Goal: Communication & Community: Answer question/provide support

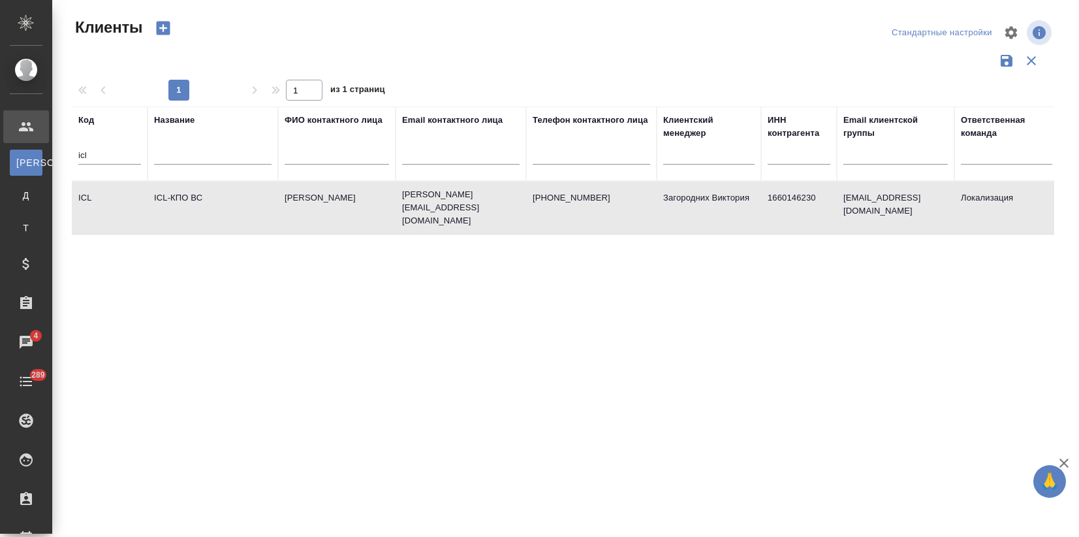
select select "RU"
click at [146, 209] on td "ICL" at bounding box center [110, 208] width 76 height 46
click at [178, 212] on td "ICL-КПО ВС" at bounding box center [213, 208] width 131 height 46
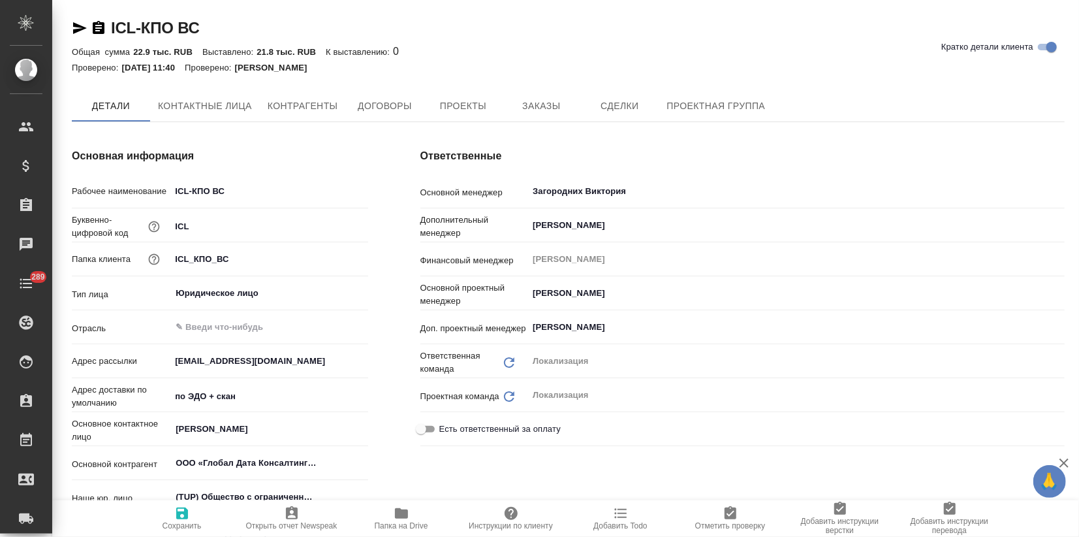
type textarea "x"
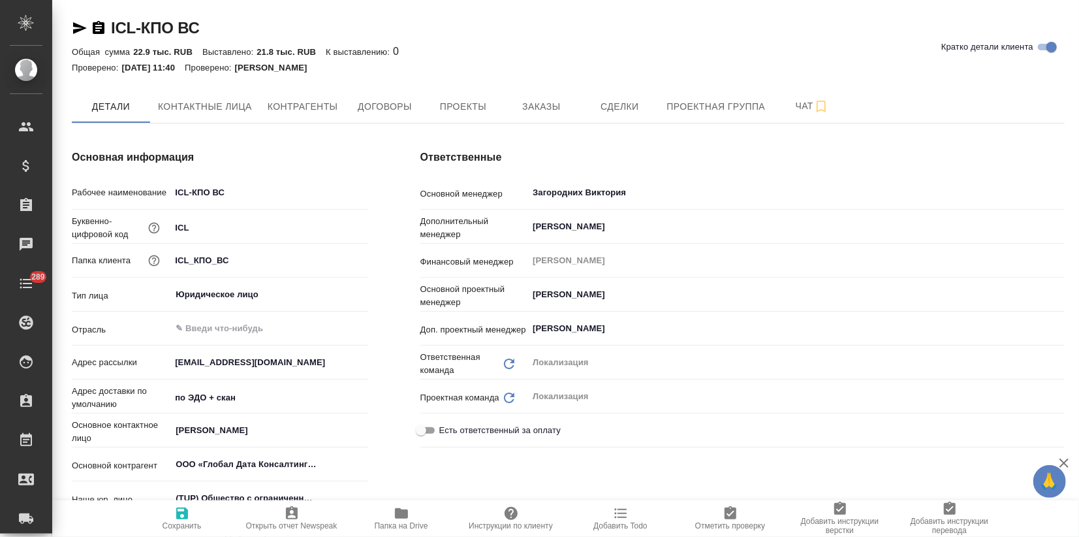
type textarea "x"
click at [533, 111] on span "Заказы" at bounding box center [541, 107] width 63 height 16
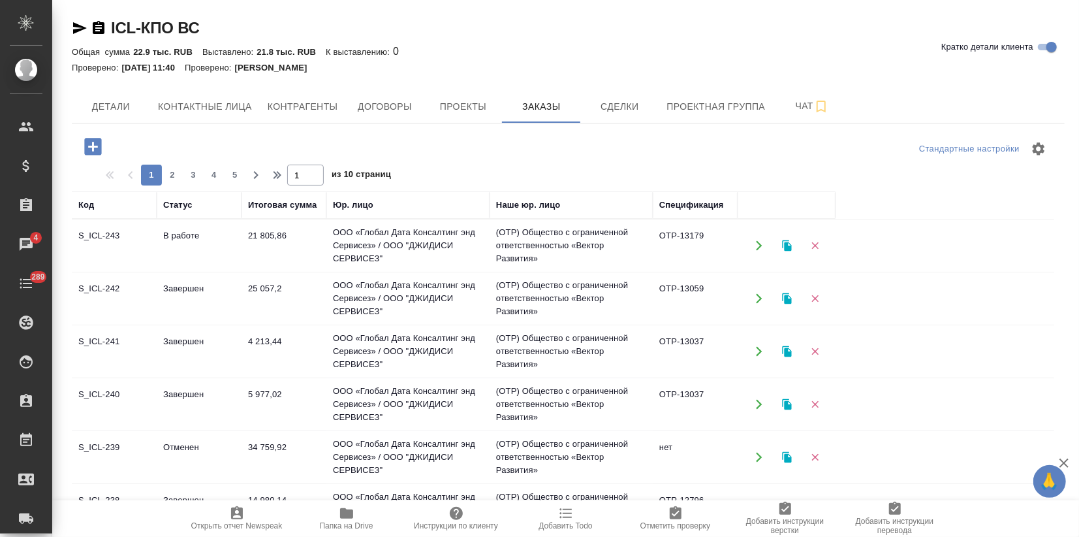
click at [207, 245] on td "В работе" at bounding box center [199, 246] width 85 height 46
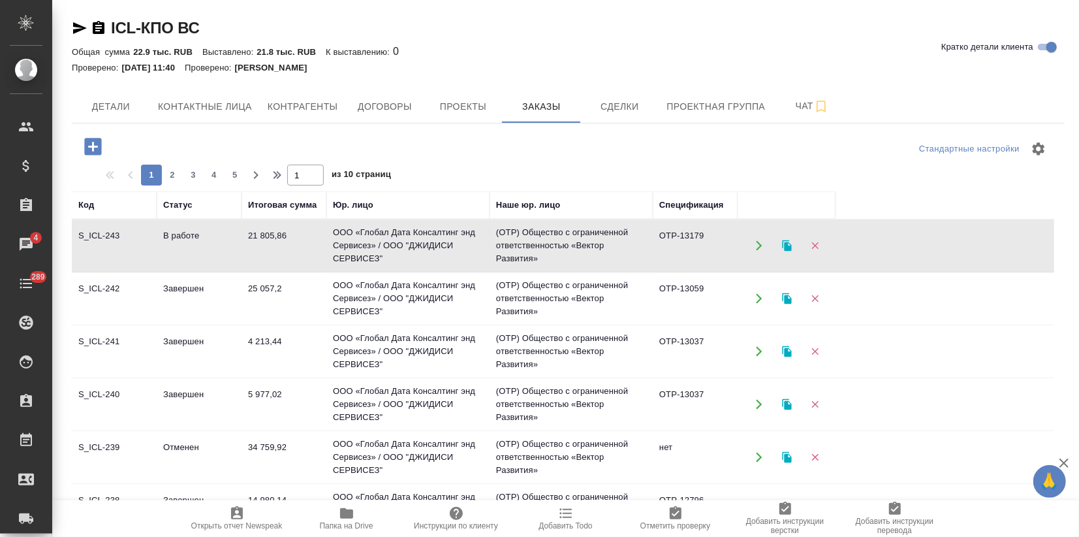
click at [266, 259] on td "21 805,86" at bounding box center [284, 246] width 85 height 46
click at [222, 251] on td "В работе" at bounding box center [199, 246] width 85 height 46
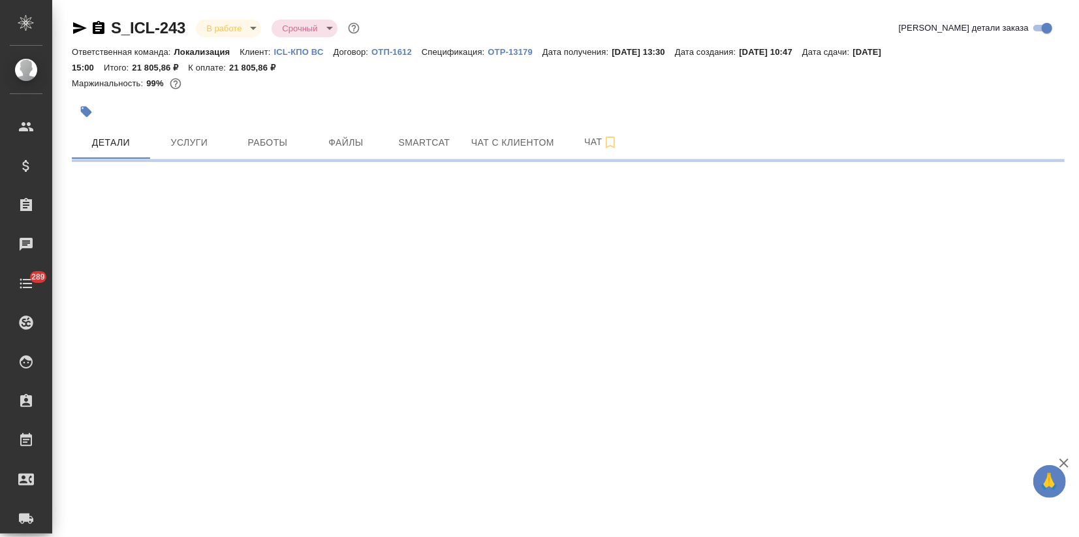
select select "RU"
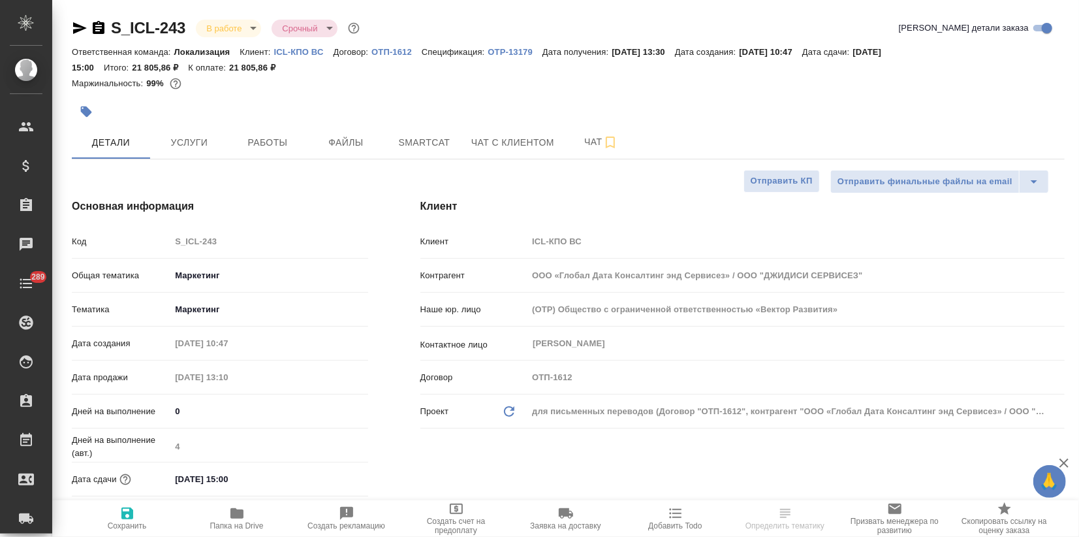
type textarea "x"
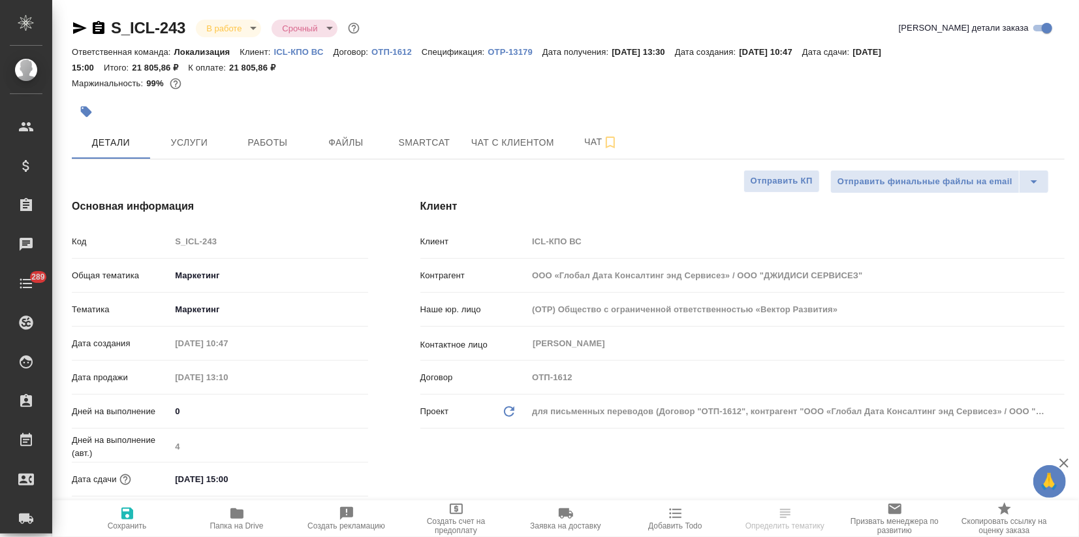
type textarea "x"
click at [580, 142] on span "Чат" at bounding box center [601, 142] width 63 height 16
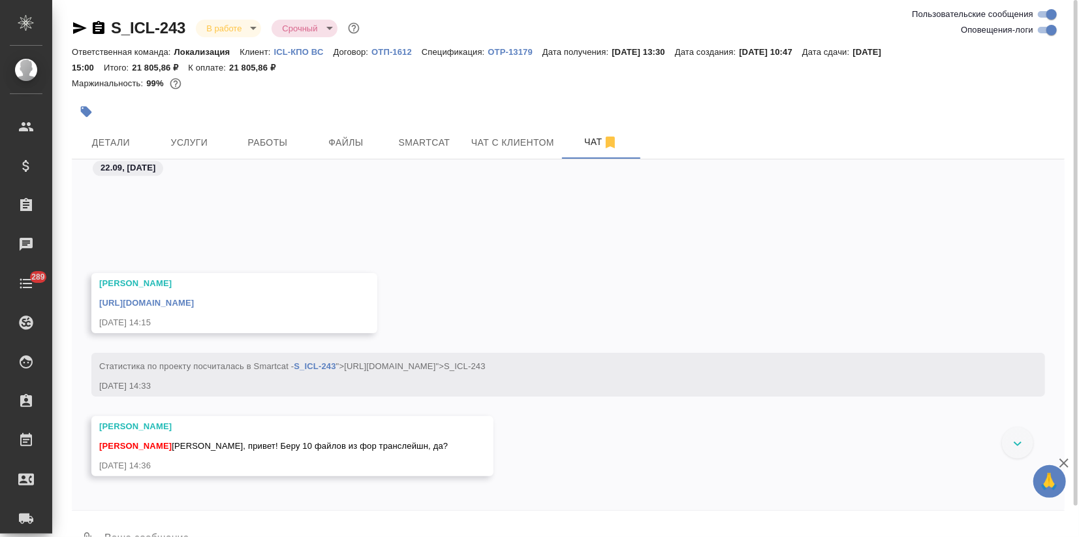
scroll to position [2314, 0]
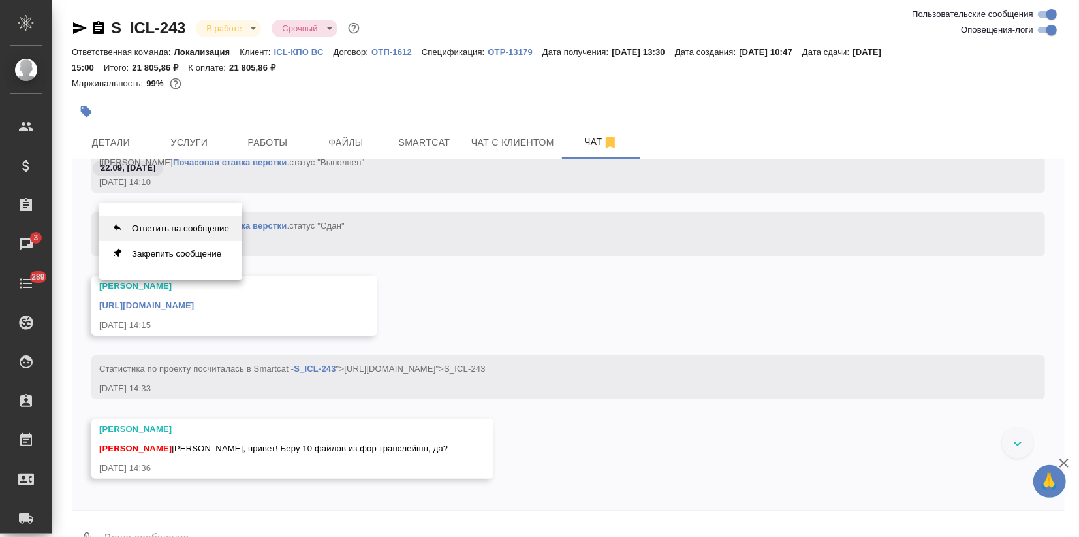
click at [185, 229] on button "Ответить на сообщение" at bounding box center [170, 227] width 143 height 25
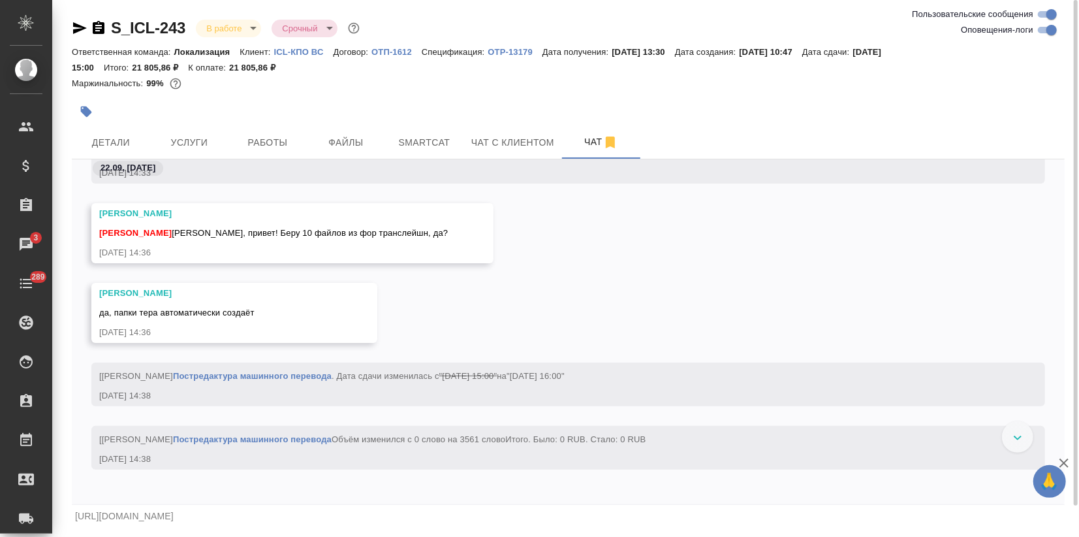
scroll to position [2533, 0]
click at [304, 514] on div "[URL][DOMAIN_NAME]" at bounding box center [568, 516] width 993 height 22
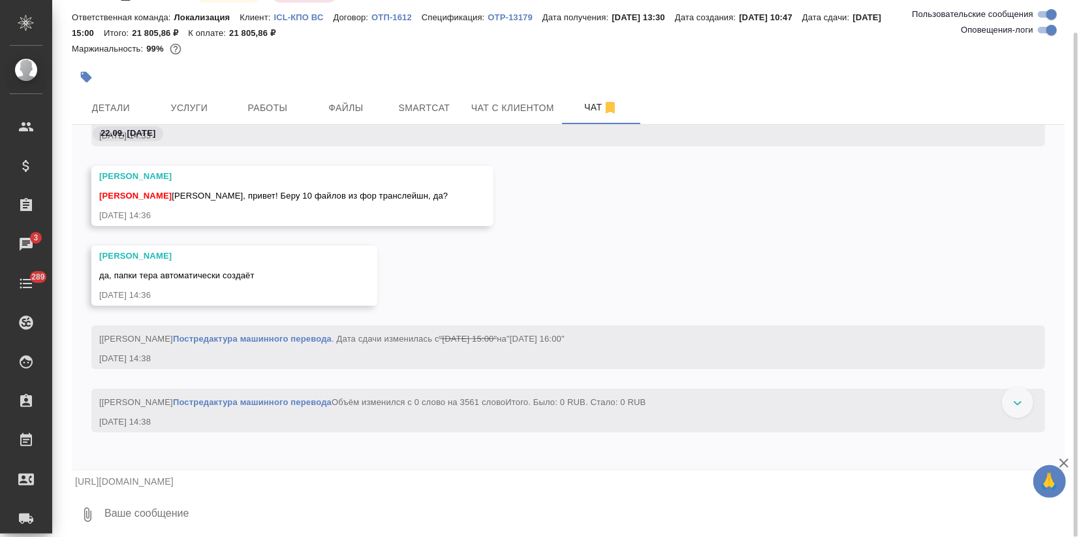
click at [141, 510] on textarea at bounding box center [584, 514] width 962 height 44
paste textarea "допустим, вот эти: - [URL][DOMAIN_NAME] - [URL][DOMAIN_NAME] - [URL][DOMAIN_NAM…"
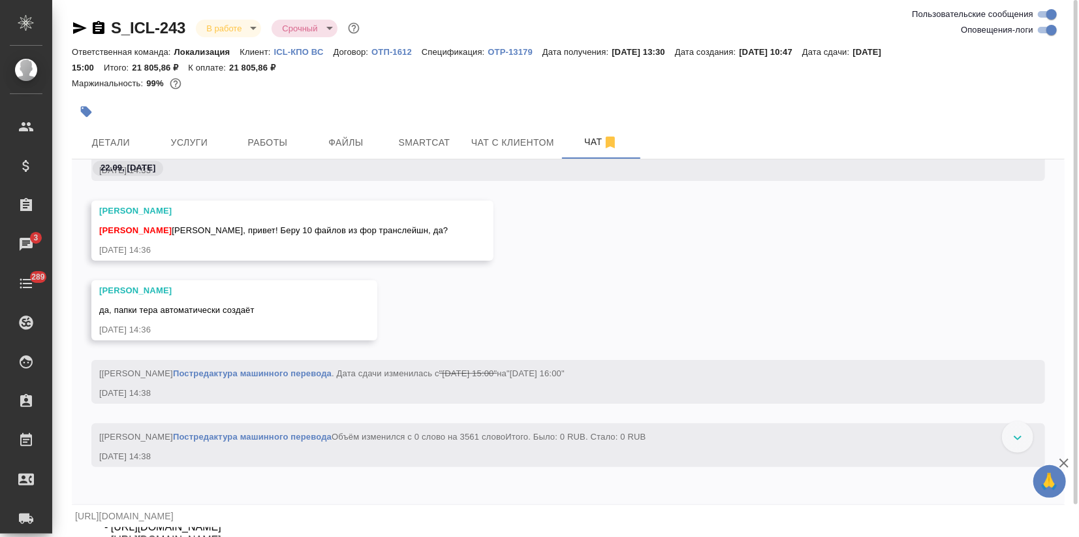
type textarea "[PERSON_NAME], тут добавились тексты: допустим, вот эти: - [URL][DOMAIN_NAME] -…"
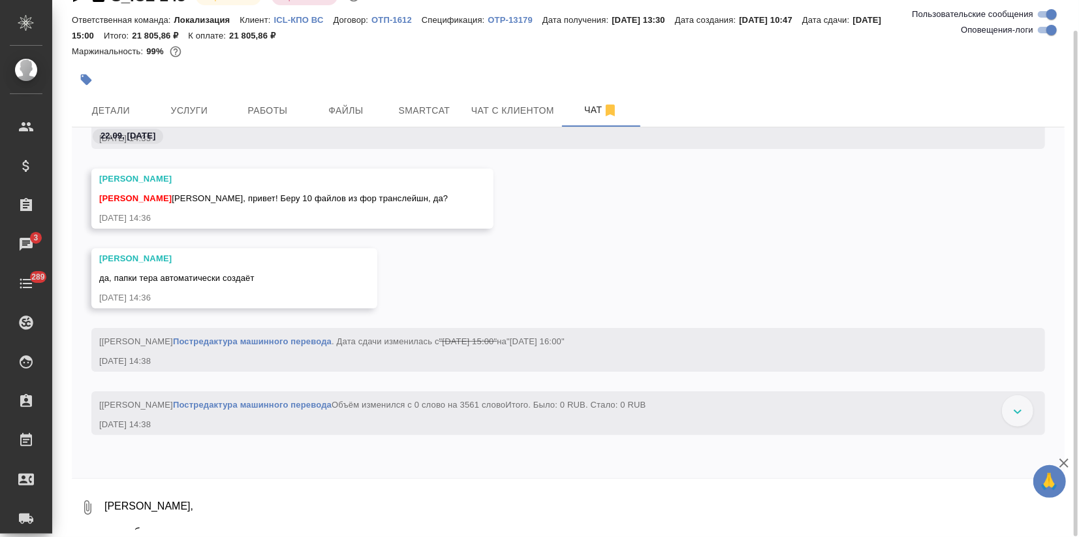
scroll to position [2811, 0]
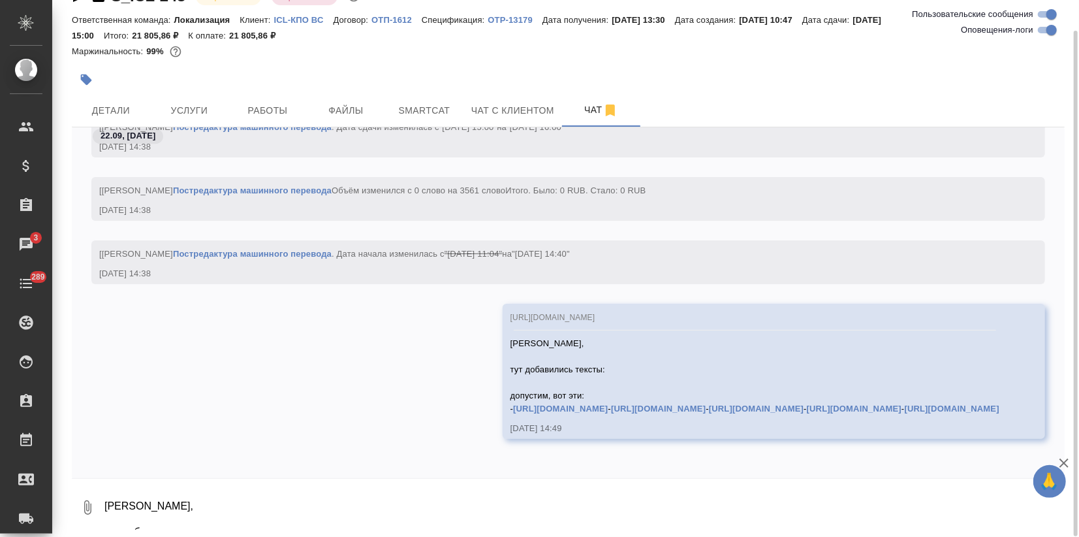
click at [125, 522] on textarea "[PERSON_NAME], тут добавились тексты: допустим, вот эти: - [URL][DOMAIN_NAME] -…" at bounding box center [584, 507] width 962 height 44
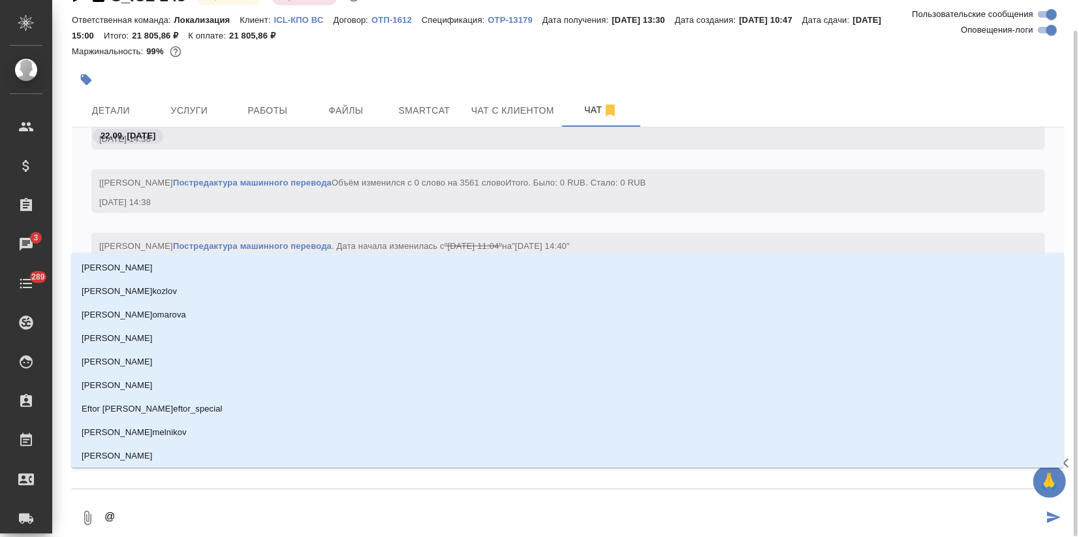
type textarea "@м"
type input "м"
type textarea "@ма"
type input "ма"
type textarea "@мал"
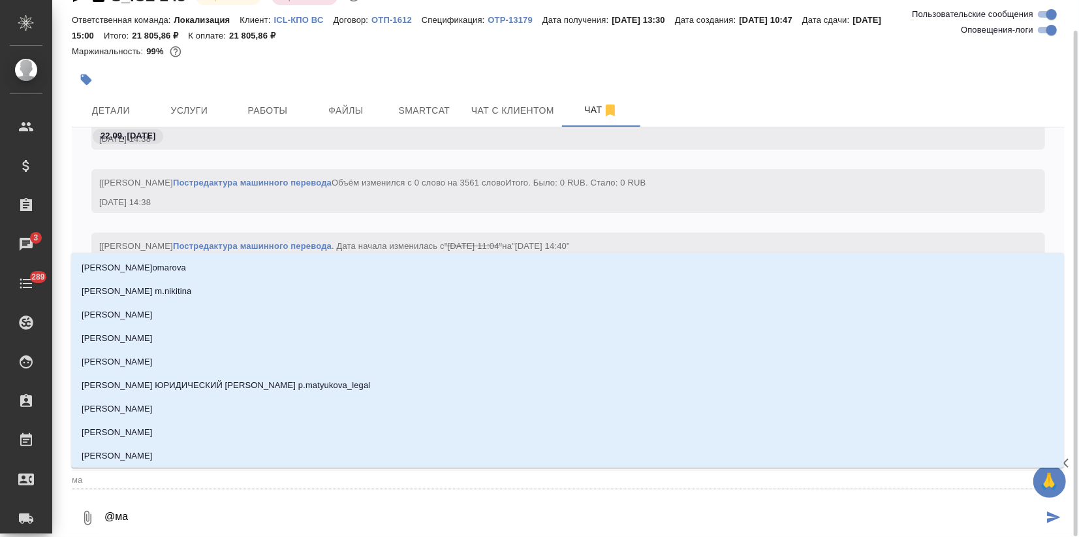
type input "мал"
type textarea "@мало"
type input "мало"
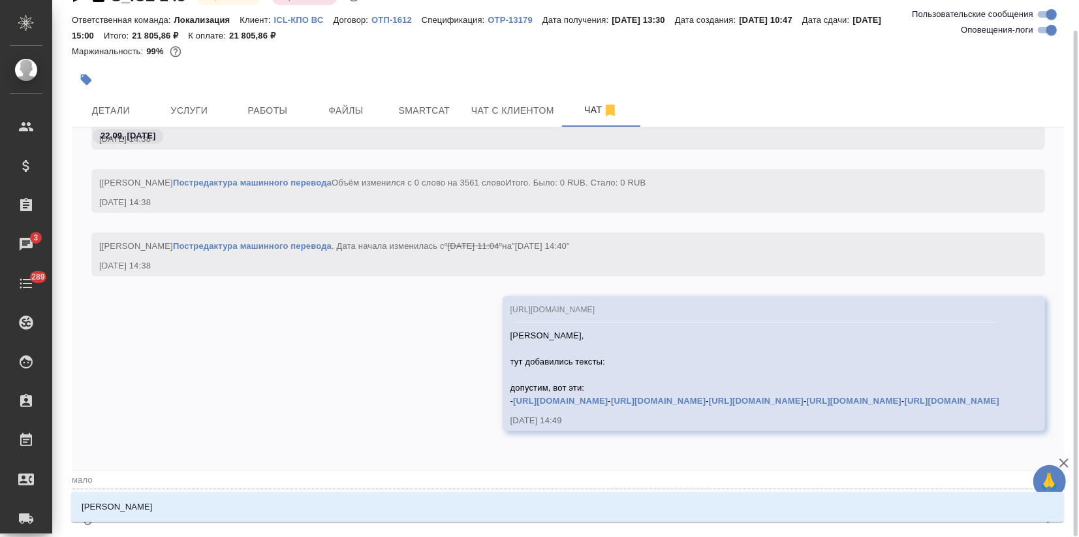
type textarea "@малоф"
type input "малоф"
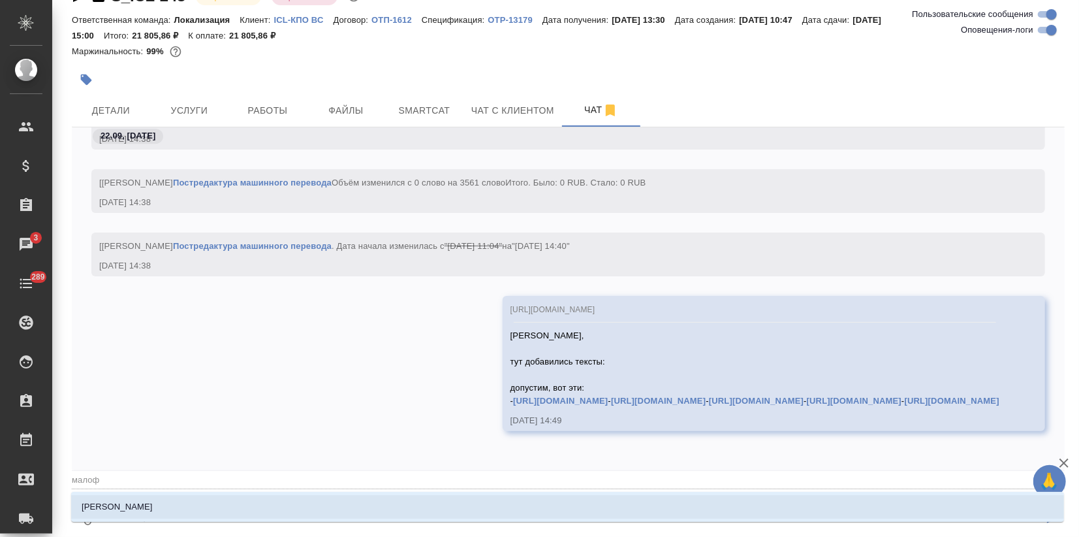
click at [153, 505] on p "[PERSON_NAME]" at bounding box center [117, 506] width 71 height 13
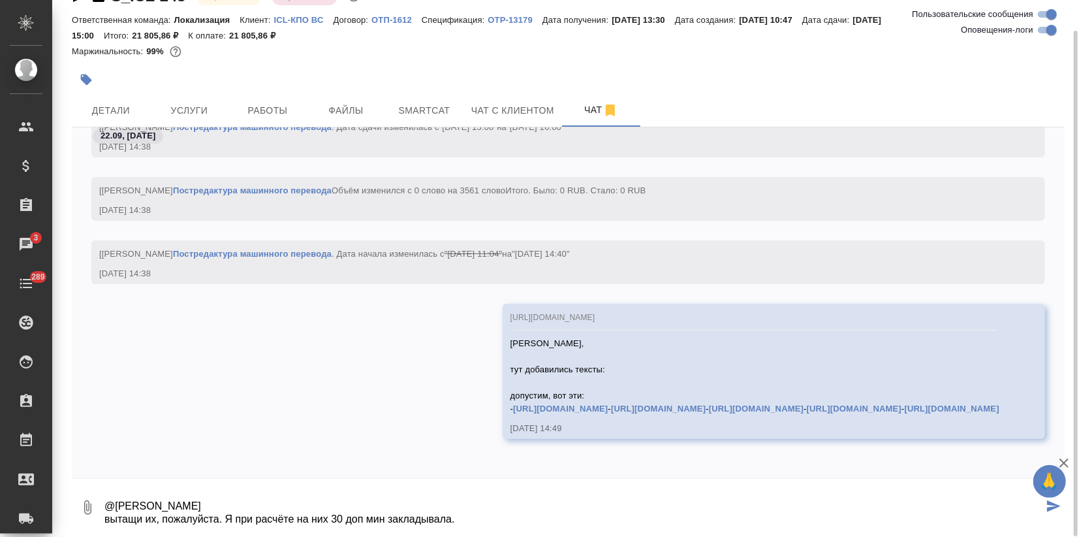
scroll to position [2968, 0]
drag, startPoint x: 230, startPoint y: 519, endPoint x: 612, endPoint y: 558, distance: 384.6
click at [612, 536] on html "🙏 .cls-1 fill:#fff; AWATERA Zagorodnikh [PERSON_NAME] Спецификации Заказы 3 Чат…" at bounding box center [539, 268] width 1079 height 537
type textarea "@[PERSON_NAME] вытащи их, пожалуйста."
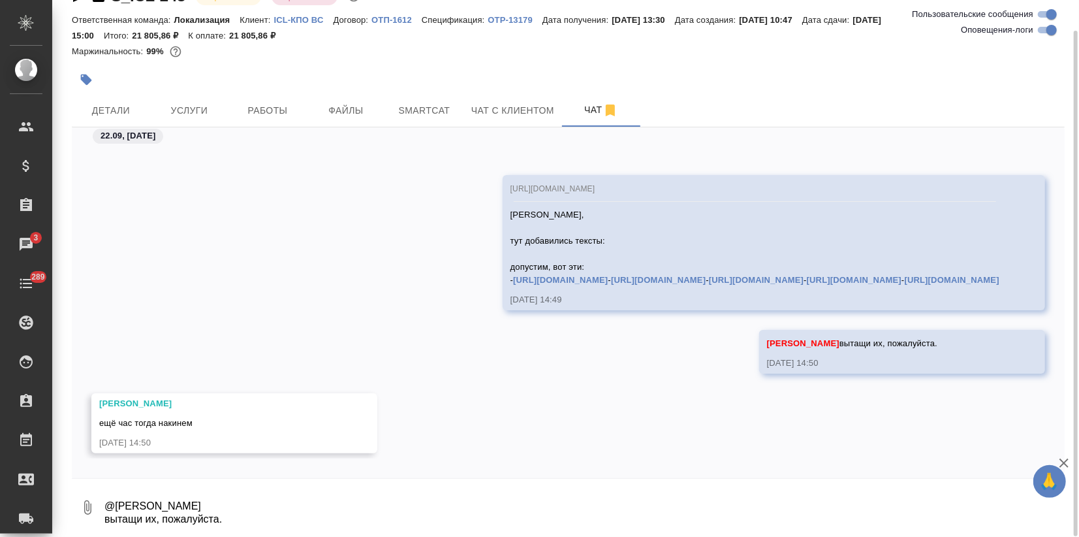
scroll to position [3124, 0]
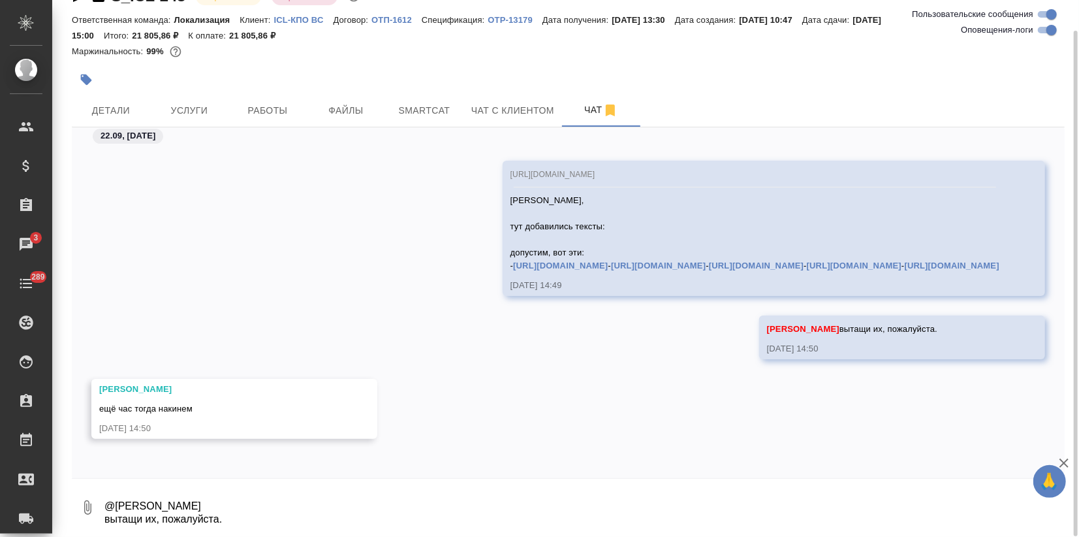
drag, startPoint x: 474, startPoint y: 418, endPoint x: 490, endPoint y: 409, distance: 18.4
click at [474, 418] on div "[PERSON_NAME] ещё час тогда накинем [DATE] 14:50" at bounding box center [568, 419] width 993 height 80
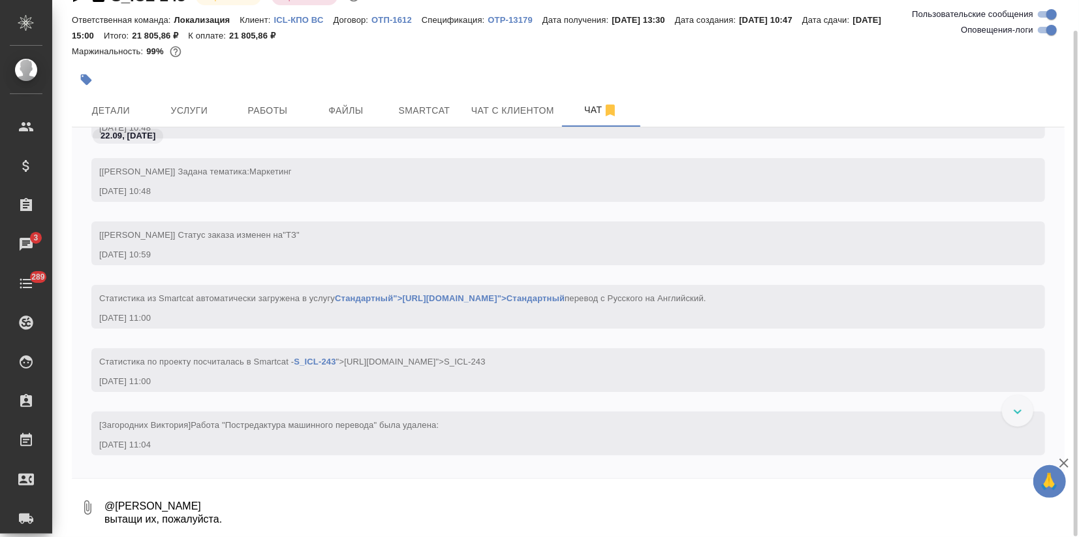
scroll to position [338, 0]
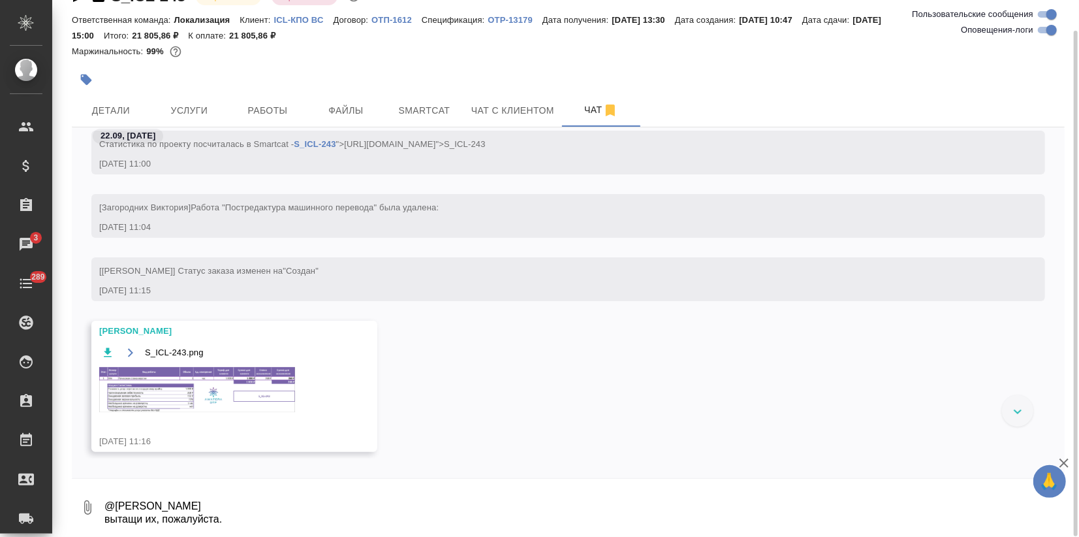
click at [171, 388] on img at bounding box center [197, 389] width 196 height 45
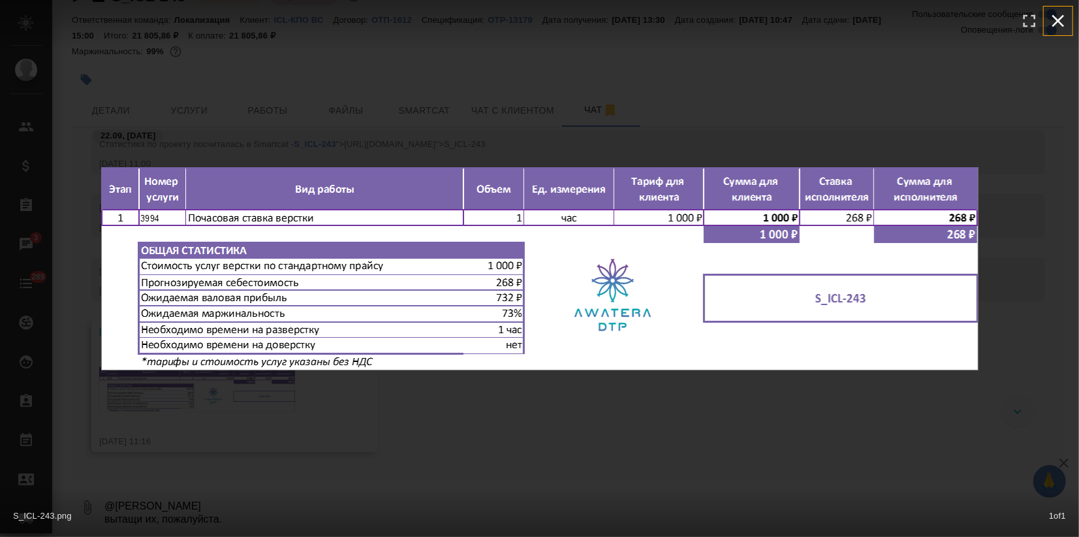
click at [1055, 24] on icon "button" at bounding box center [1058, 21] width 12 height 12
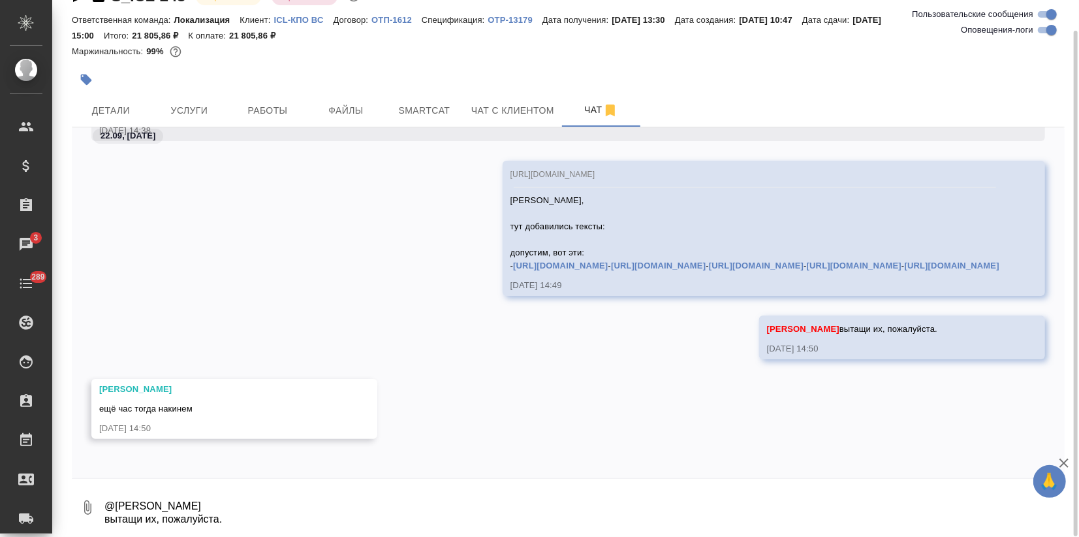
scroll to position [3212, 0]
click at [1077, 462] on div at bounding box center [1074, 283] width 7 height 505
click at [1067, 461] on icon "button" at bounding box center [1064, 463] width 16 height 16
click at [153, 509] on textarea "@[PERSON_NAME] вытащи их, пожалуйста." at bounding box center [584, 507] width 962 height 44
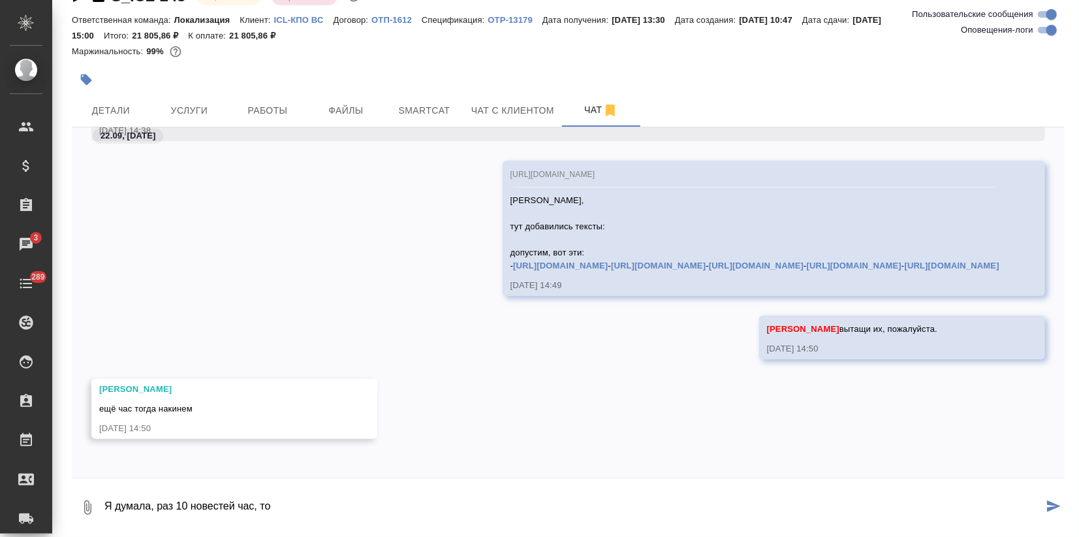
click at [212, 505] on textarea "Я думала, раз 10 новестей час, то" at bounding box center [573, 507] width 940 height 44
click at [297, 507] on textarea "Я думала, раз 10 новостей час, то" at bounding box center [573, 507] width 940 height 44
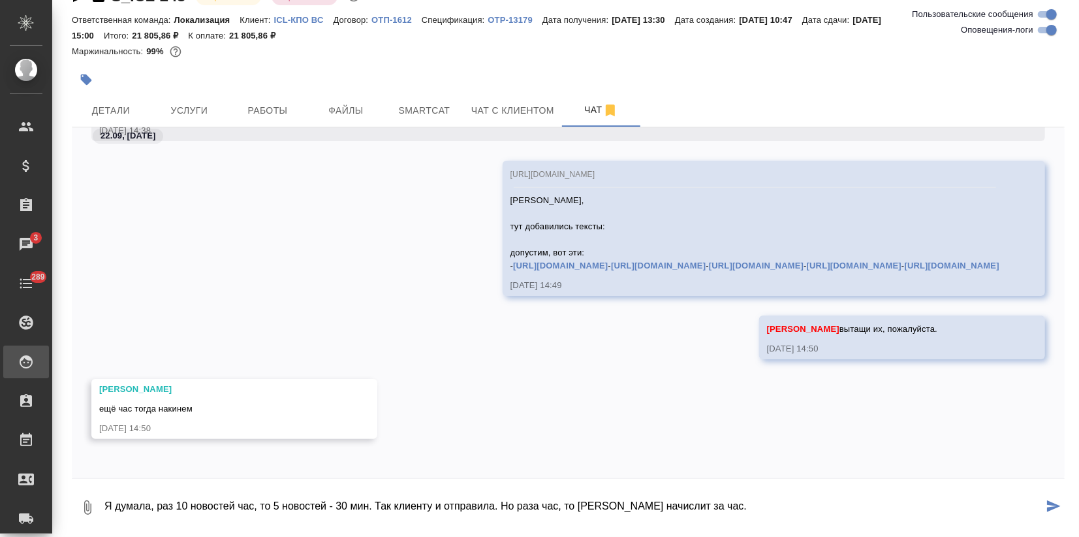
type textarea "Я думала, раз 10 новостей час, то 5 новостей - 30 мин. Так клиенту и отправила.…"
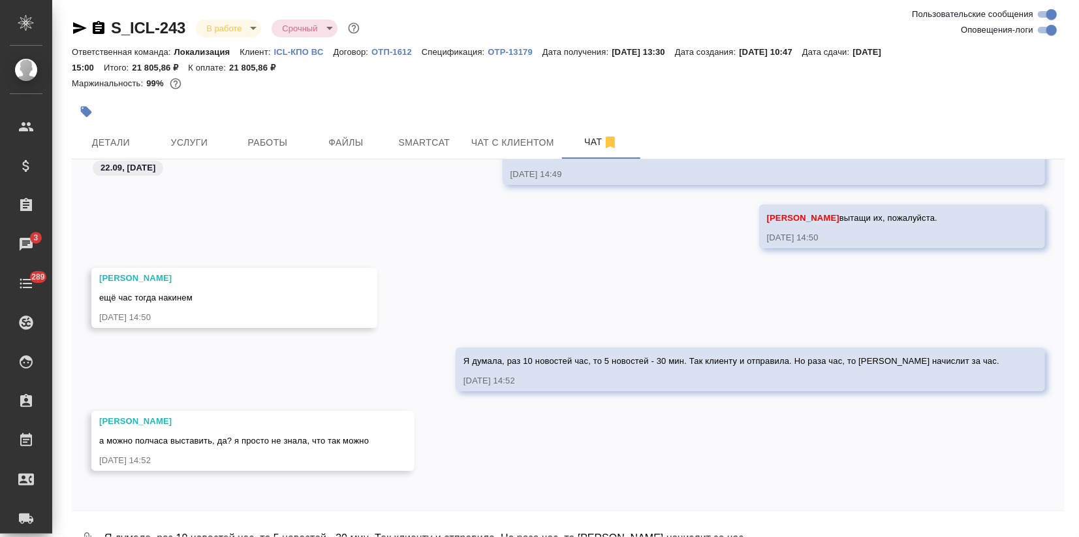
scroll to position [3309, 0]
click at [182, 364] on button "Ответить на сообщение" at bounding box center [170, 363] width 143 height 25
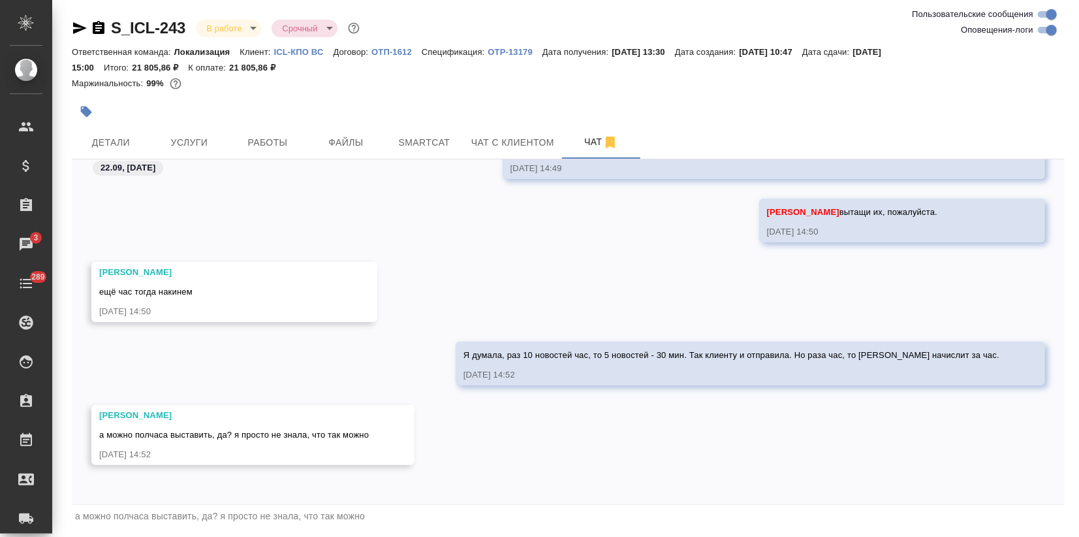
scroll to position [3315, 0]
click at [291, 523] on div "а можно полчаса выставить, да? я просто не знала, что так можно" at bounding box center [568, 516] width 993 height 22
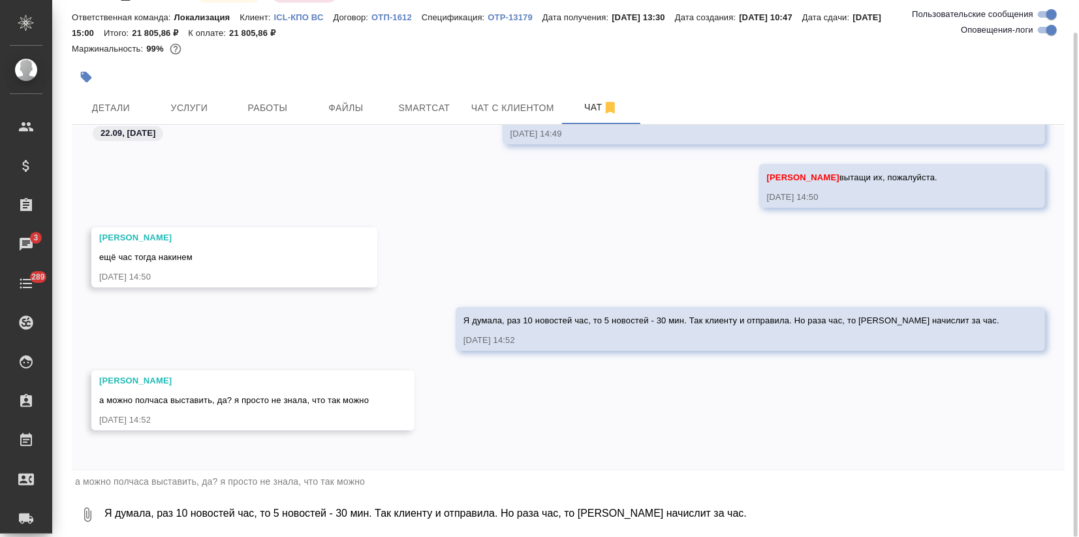
click at [195, 513] on textarea "Я думала, раз 10 новостей час, то 5 новостей - 30 мин. Так клиенту и отправила.…" at bounding box center [584, 514] width 962 height 44
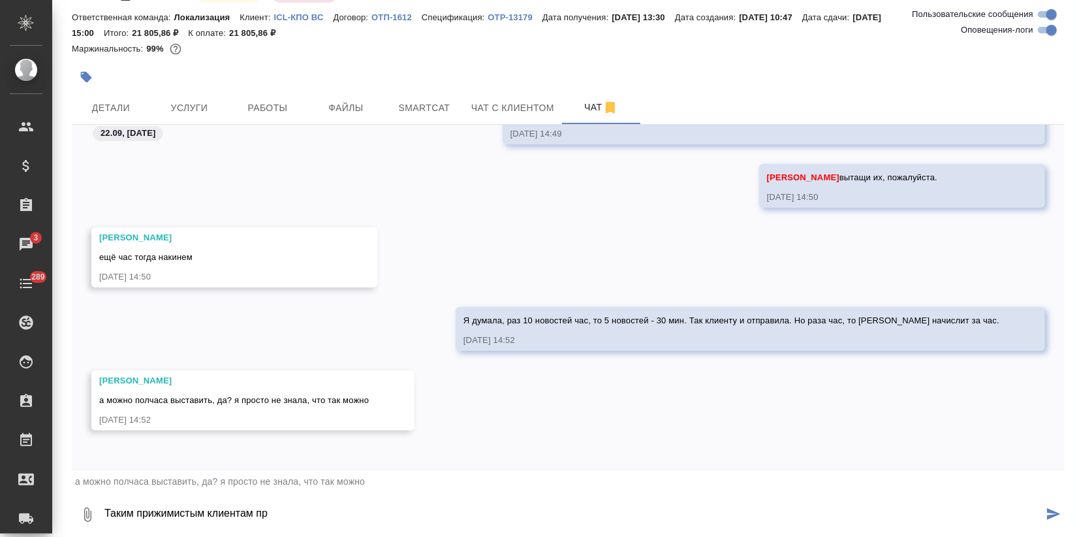
scroll to position [3395, 0]
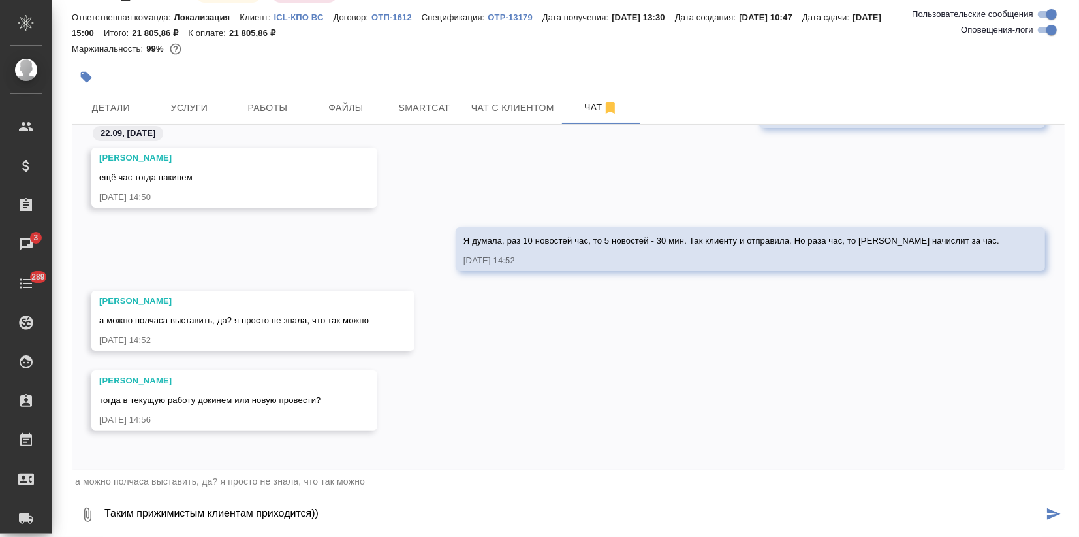
type textarea "Таким прижимистым клиентам приходится))"
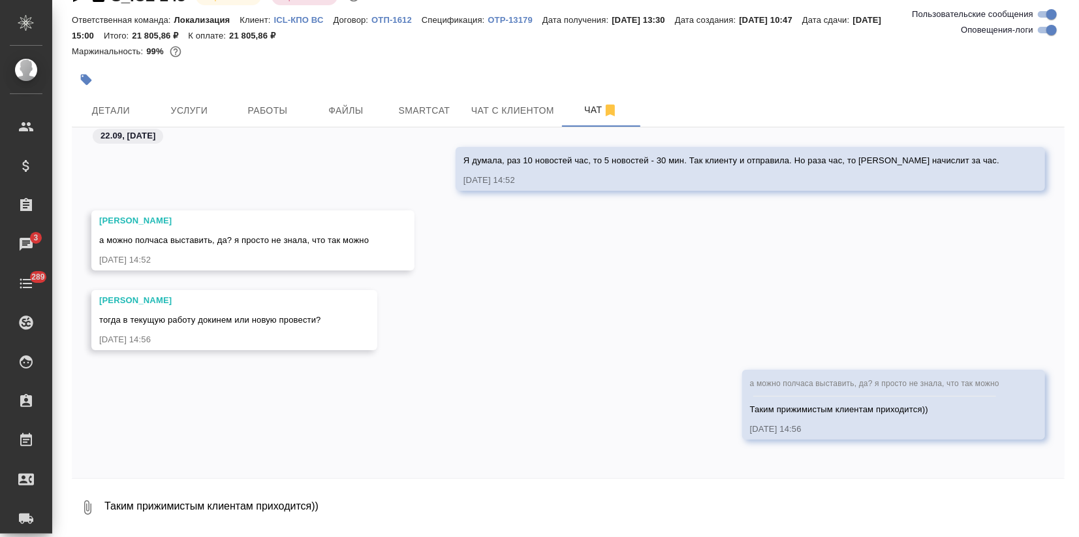
scroll to position [3542, 0]
